Goal: Task Accomplishment & Management: Use online tool/utility

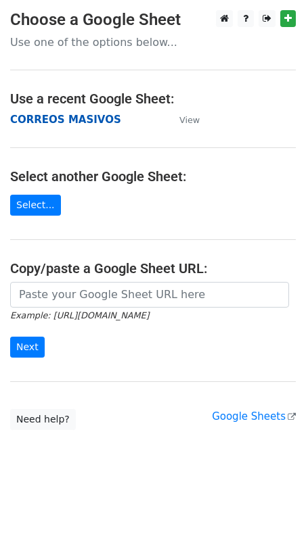
click at [66, 124] on strong "CORREOS MASIVOS" at bounding box center [65, 120] width 111 height 12
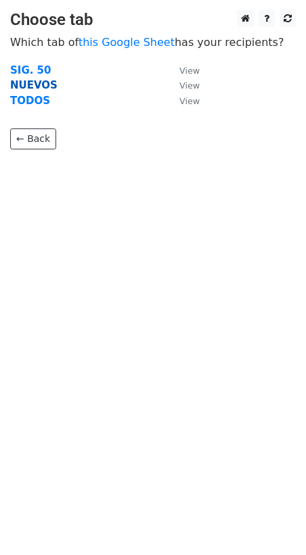
click at [24, 86] on strong "NUEVOS" at bounding box center [33, 85] width 47 height 12
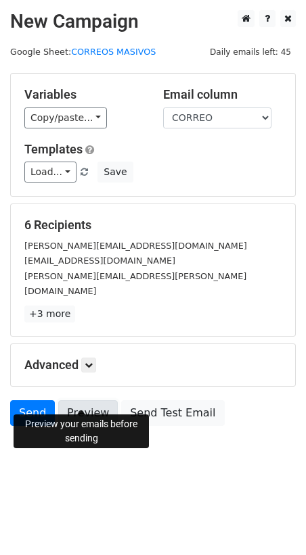
click at [71, 400] on link "Preview" at bounding box center [87, 413] width 59 height 26
click at [86, 404] on link "Preview" at bounding box center [87, 413] width 59 height 26
click at [74, 400] on link "Preview" at bounding box center [87, 413] width 59 height 26
click at [32, 400] on link "Send" at bounding box center [32, 413] width 45 height 26
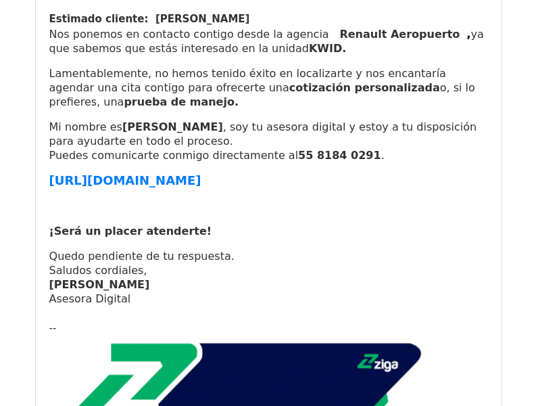
scroll to position [338, 0]
